Goal: Check status: Check status

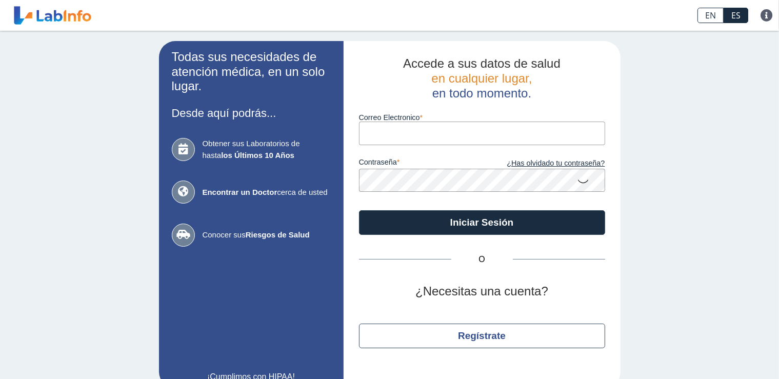
click at [431, 137] on input "Correo Electronico" at bounding box center [482, 132] width 246 height 23
type input "[EMAIL_ADDRESS][DOMAIN_NAME]"
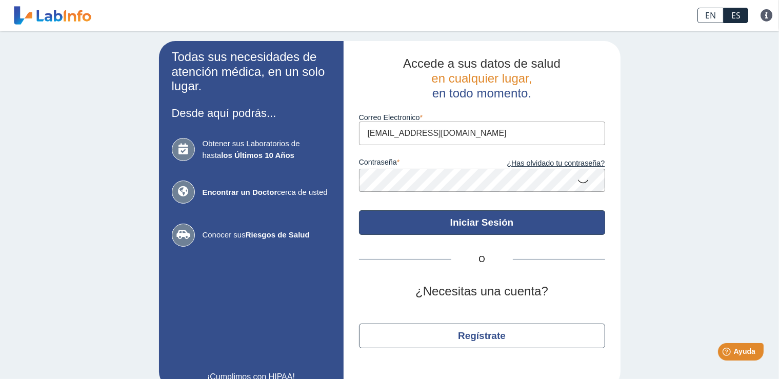
click at [429, 227] on button "Iniciar Sesión" at bounding box center [482, 222] width 246 height 25
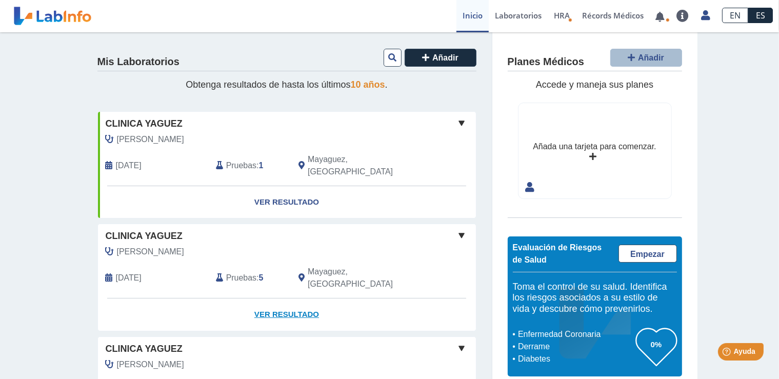
click at [276, 298] on link "Ver Resultado" at bounding box center [287, 314] width 378 height 32
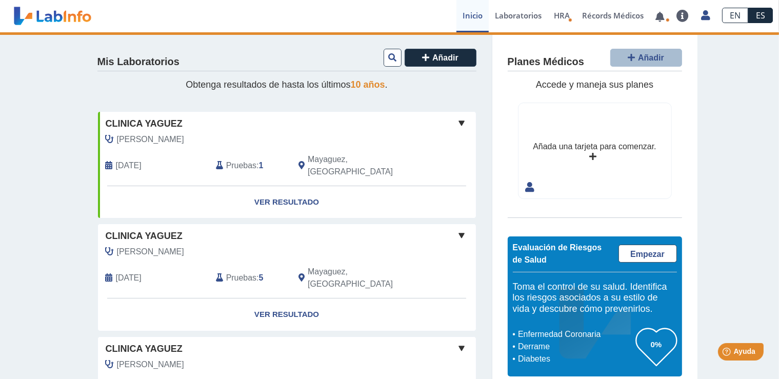
click at [456, 229] on span at bounding box center [462, 235] width 12 height 12
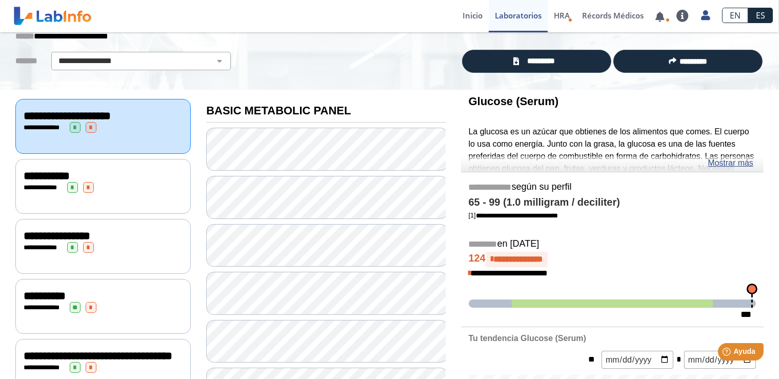
scroll to position [56, 0]
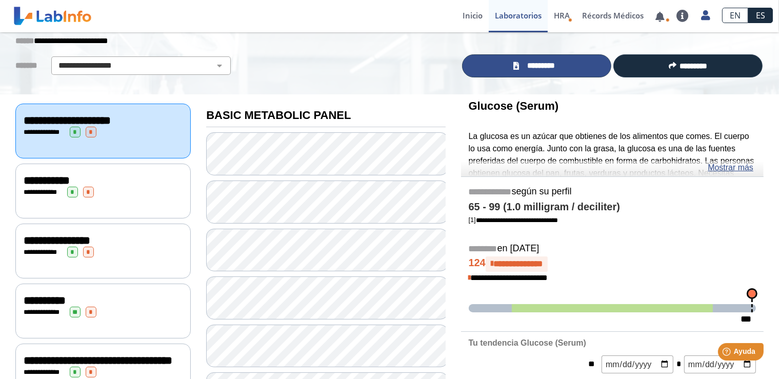
click at [494, 63] on link "*********" at bounding box center [536, 65] width 149 height 23
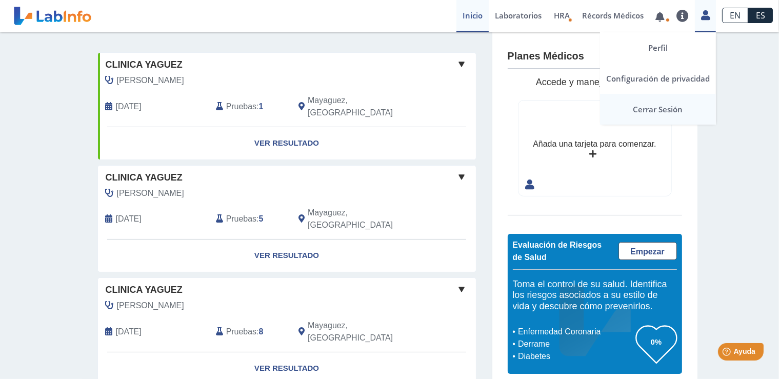
click at [669, 115] on link "Cerrar Sesión" at bounding box center [658, 109] width 116 height 31
